Goal: Information Seeking & Learning: Learn about a topic

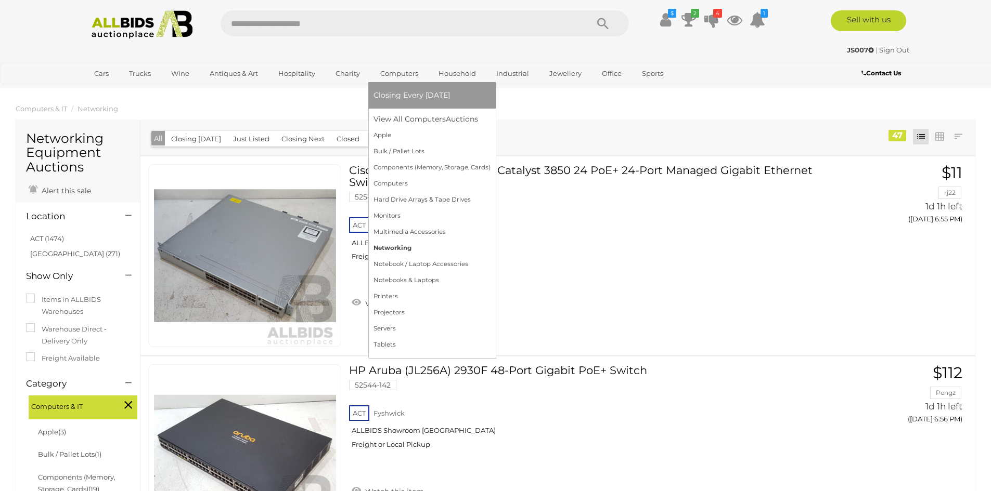
click at [390, 250] on link "Networking" at bounding box center [431, 248] width 117 height 16
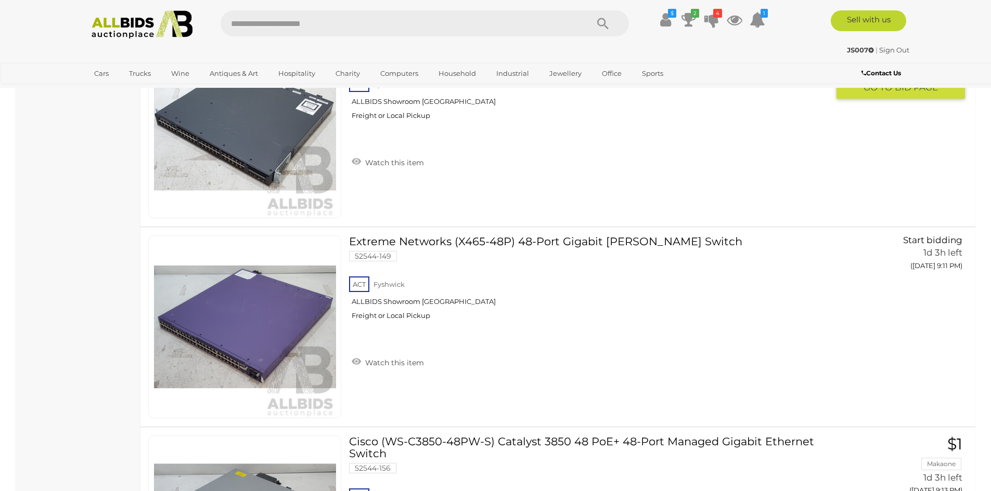
scroll to position [8840, 0]
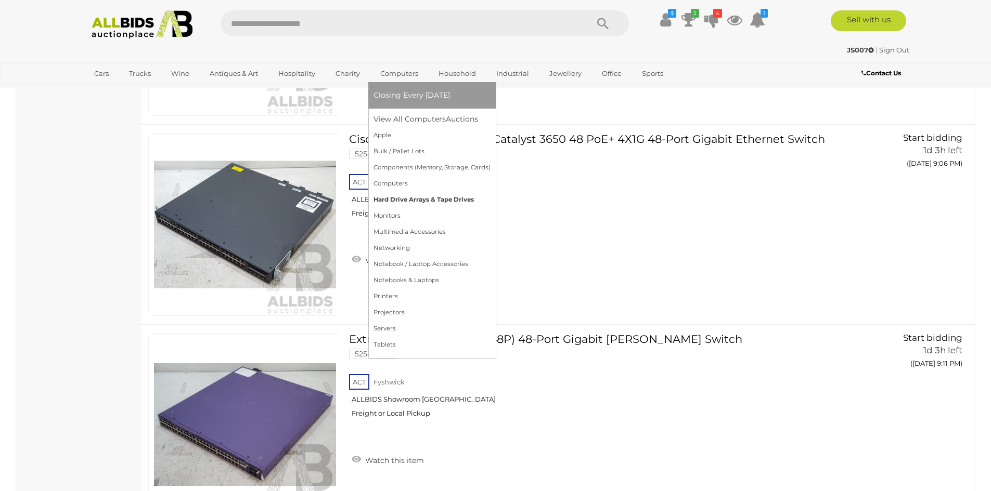
click at [403, 199] on link "Hard Drive Arrays & Tape Drives" at bounding box center [431, 200] width 117 height 16
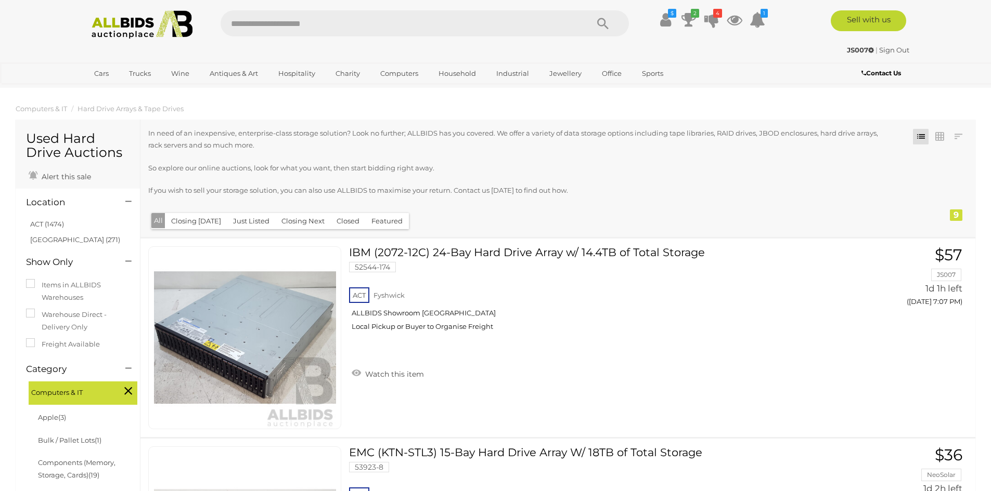
scroll to position [52, 0]
